Goal: Complete application form

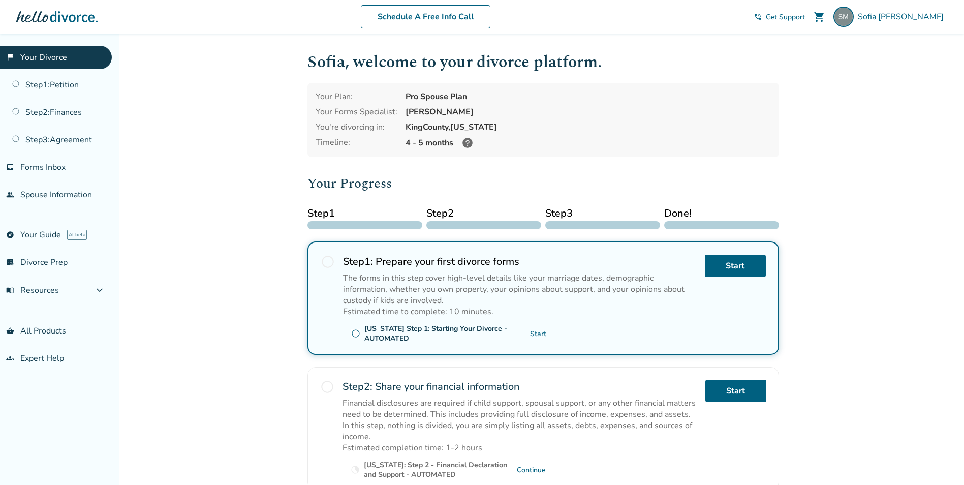
click at [541, 331] on link "Start" at bounding box center [538, 334] width 16 height 10
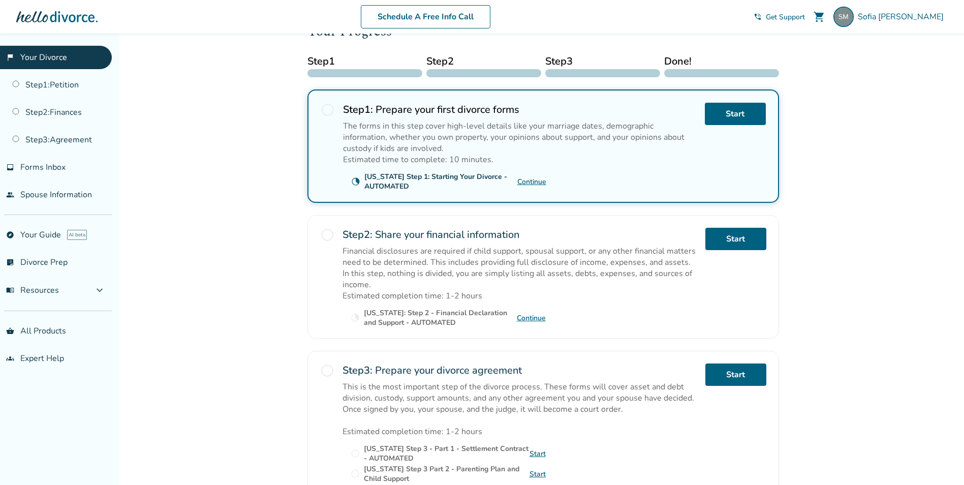
scroll to position [152, 0]
click at [530, 319] on link "Continue" at bounding box center [531, 318] width 29 height 10
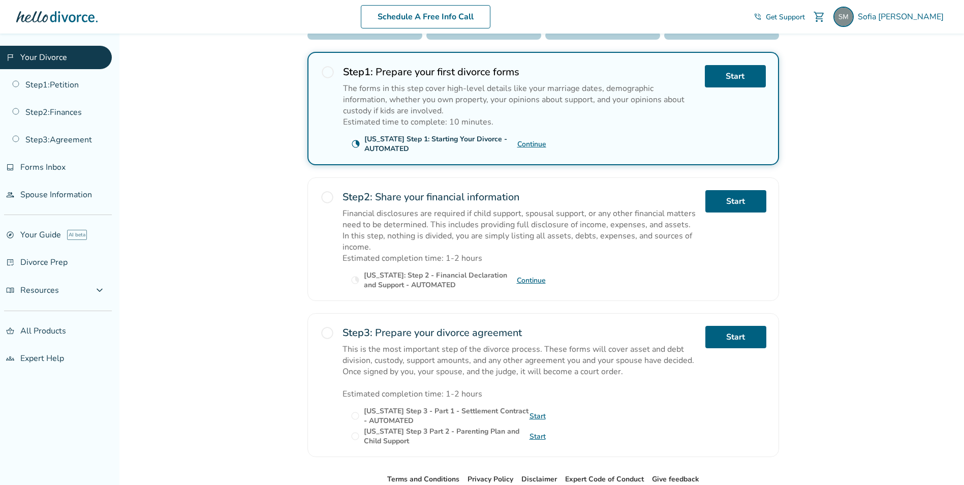
scroll to position [203, 0]
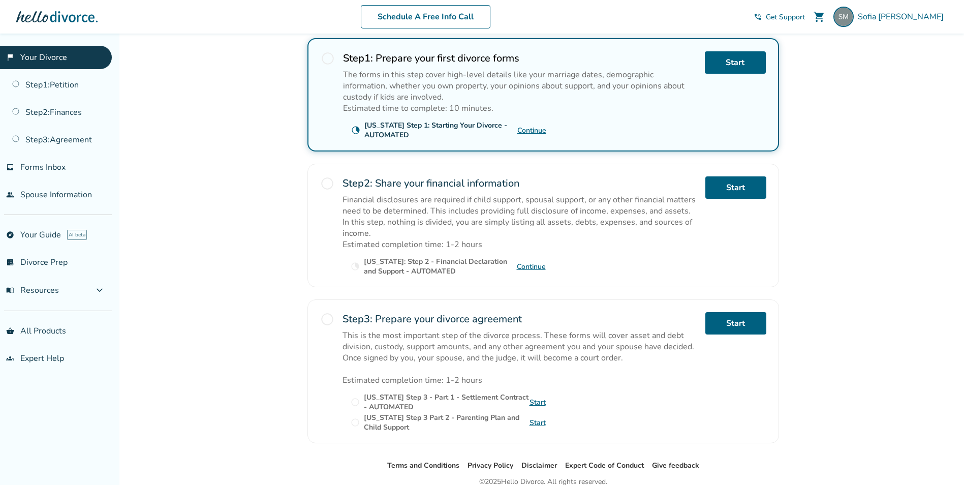
click at [530, 265] on link "Continue" at bounding box center [531, 267] width 29 height 10
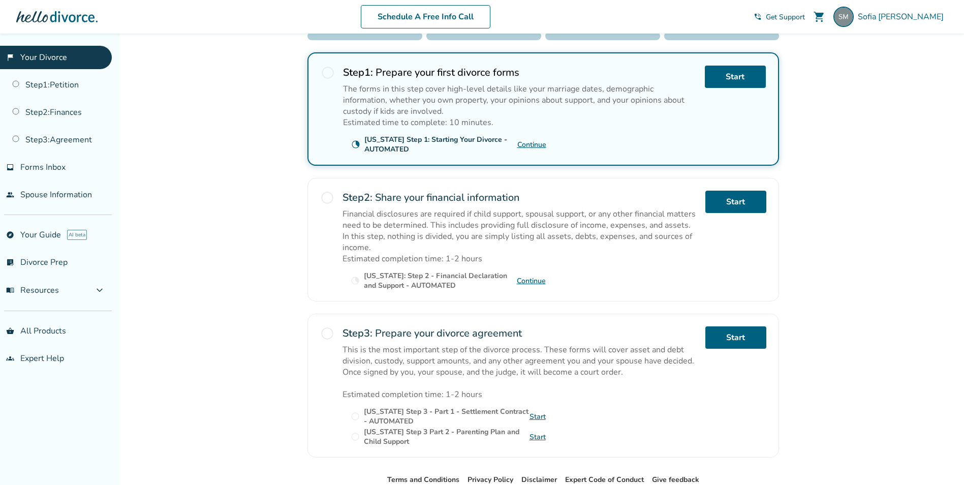
scroll to position [249, 0]
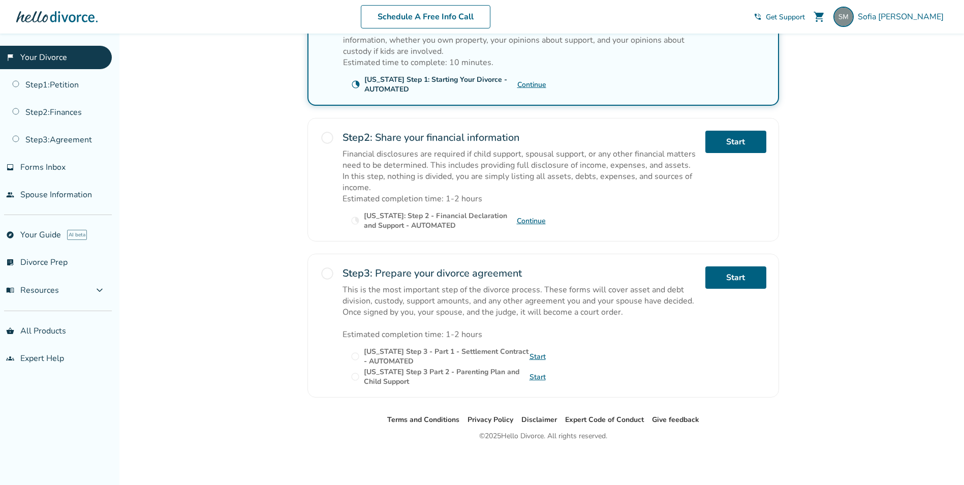
click at [541, 356] on link "Start" at bounding box center [538, 357] width 16 height 10
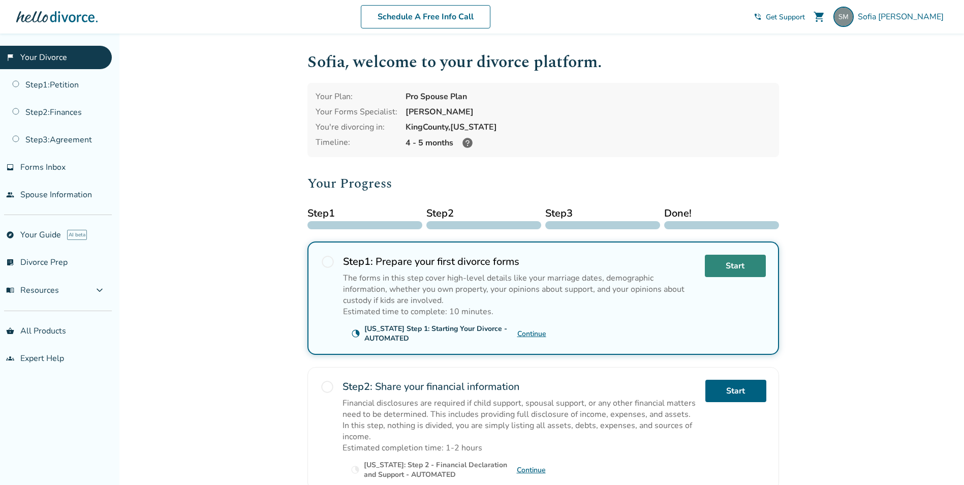
click at [713, 263] on link "Start" at bounding box center [735, 266] width 61 height 22
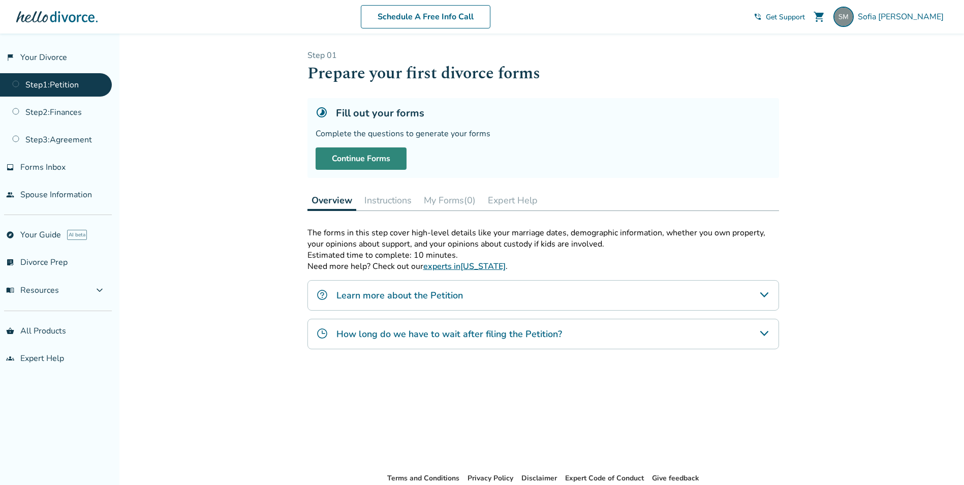
click at [330, 160] on link "Continue Forms" at bounding box center [361, 158] width 91 height 22
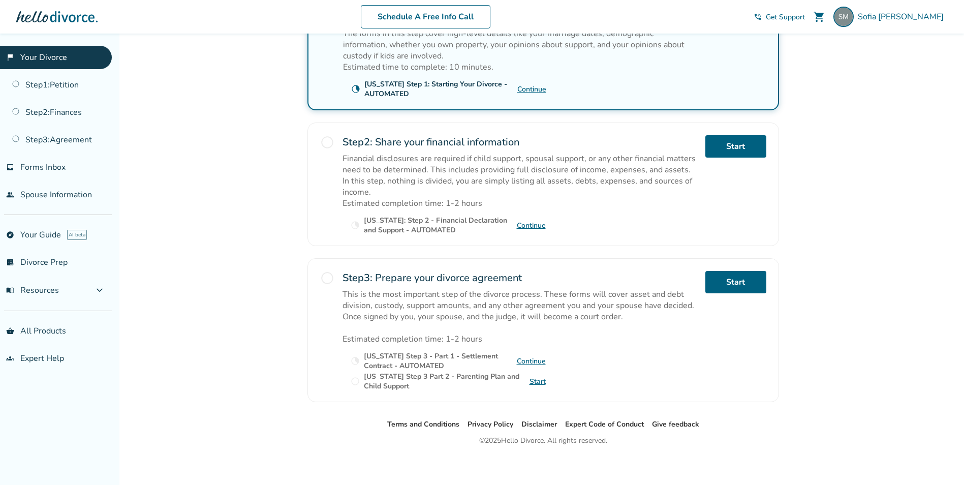
scroll to position [249, 0]
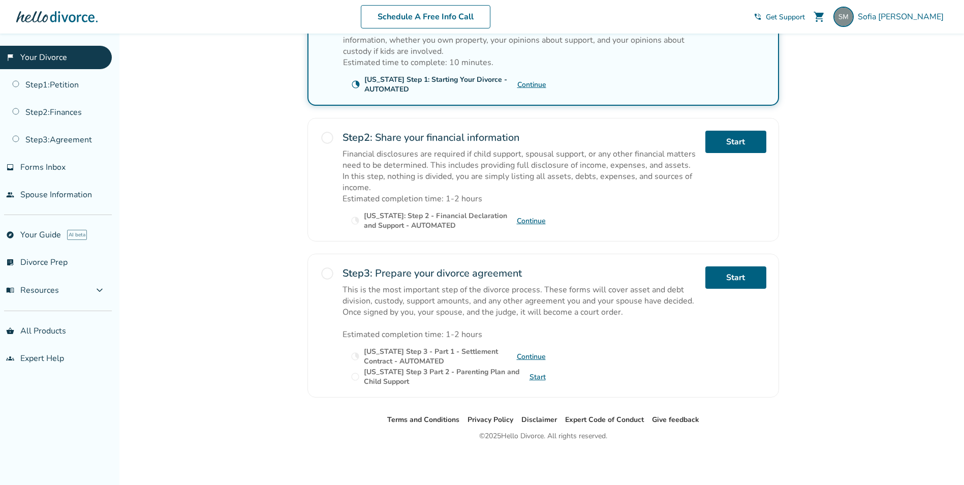
click at [537, 377] on link "Start" at bounding box center [538, 377] width 16 height 10
click at [533, 355] on link "Continue" at bounding box center [531, 357] width 29 height 10
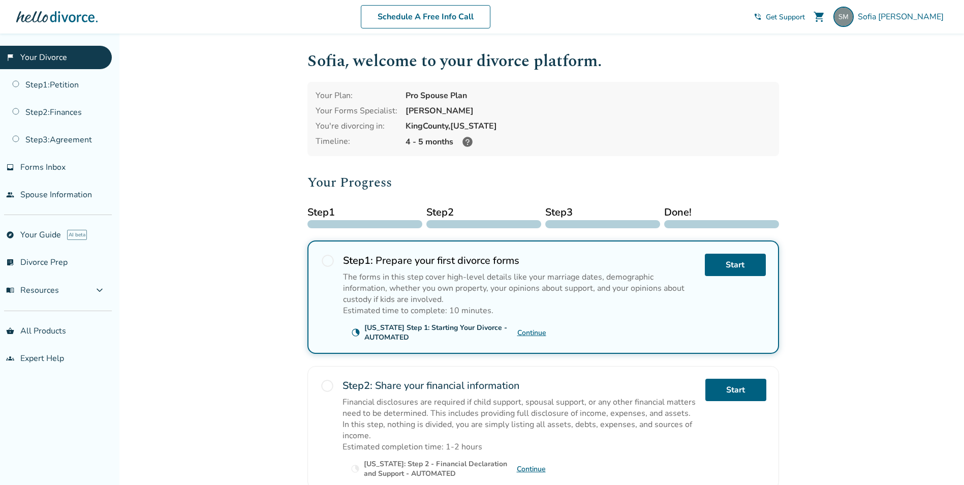
scroll to position [0, 0]
click at [468, 147] on icon at bounding box center [468, 143] width 10 height 10
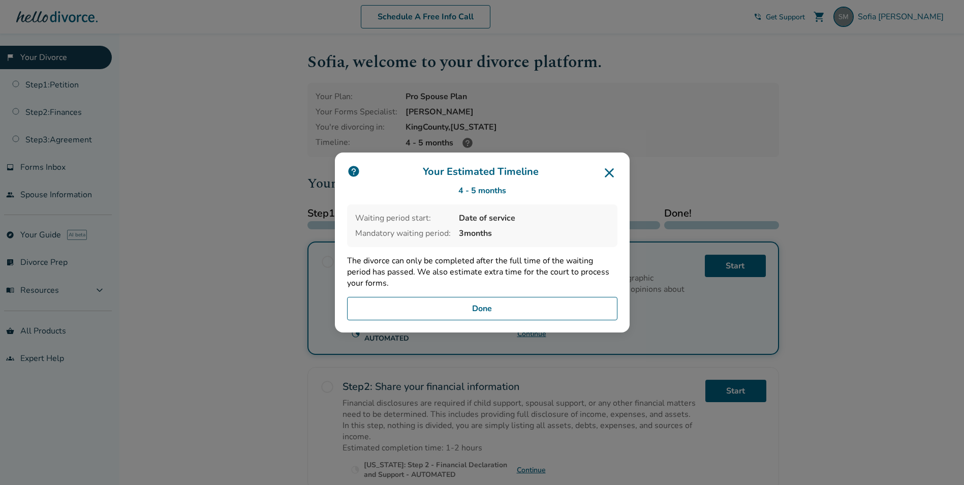
click at [612, 169] on icon at bounding box center [609, 173] width 16 height 16
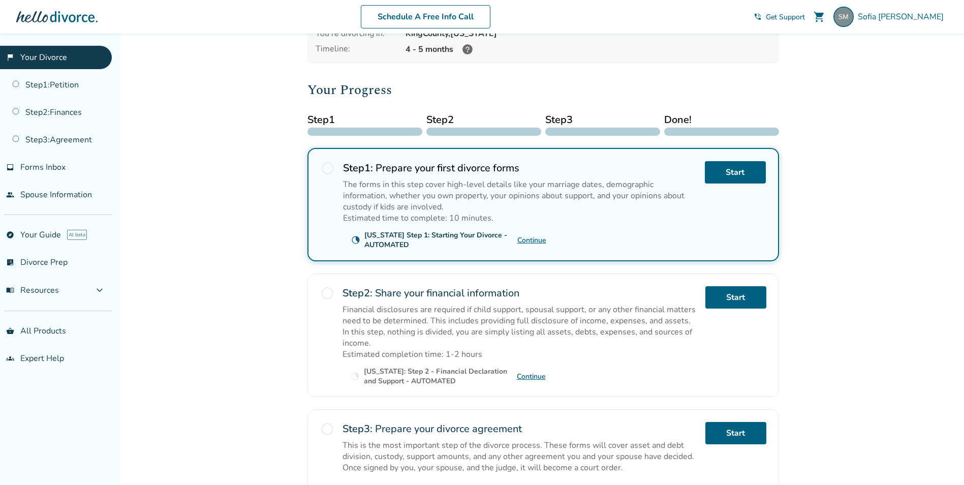
scroll to position [102, 0]
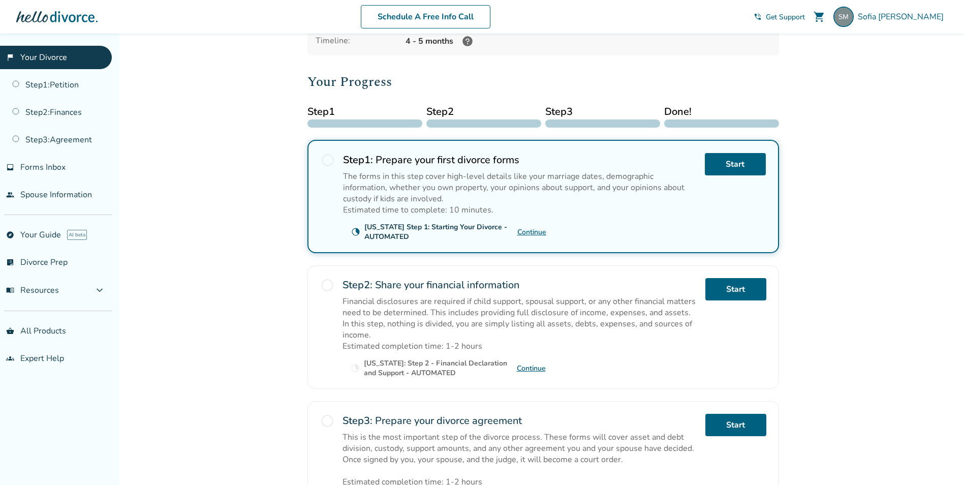
click at [527, 369] on link "Continue" at bounding box center [531, 368] width 29 height 10
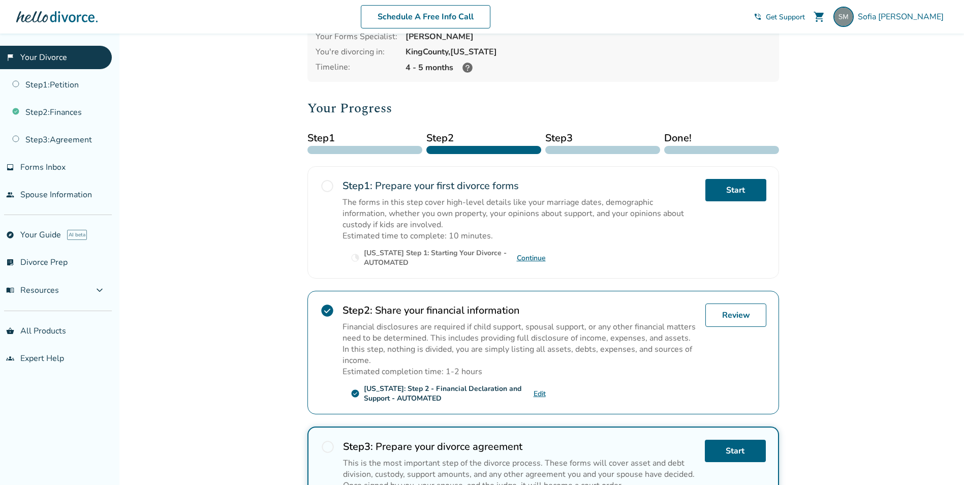
scroll to position [198, 0]
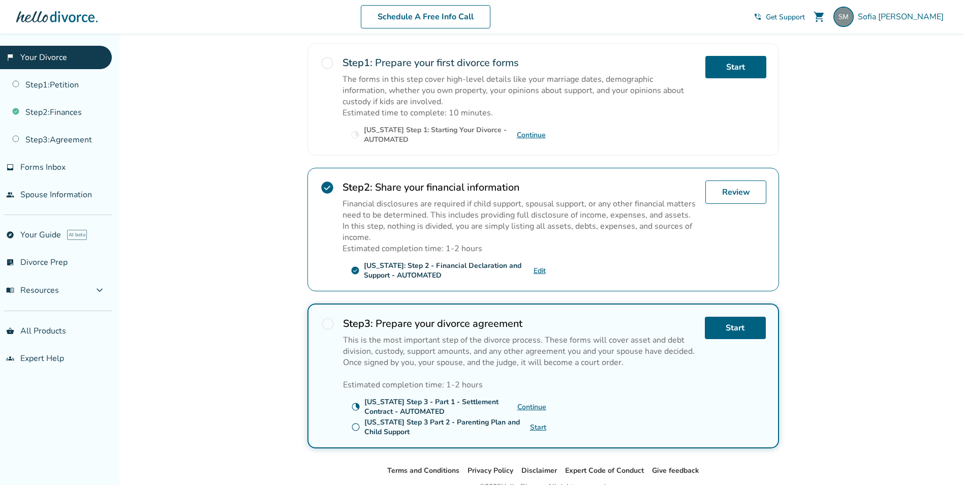
click at [525, 407] on link "Continue" at bounding box center [531, 407] width 29 height 10
